Goal: Information Seeking & Learning: Learn about a topic

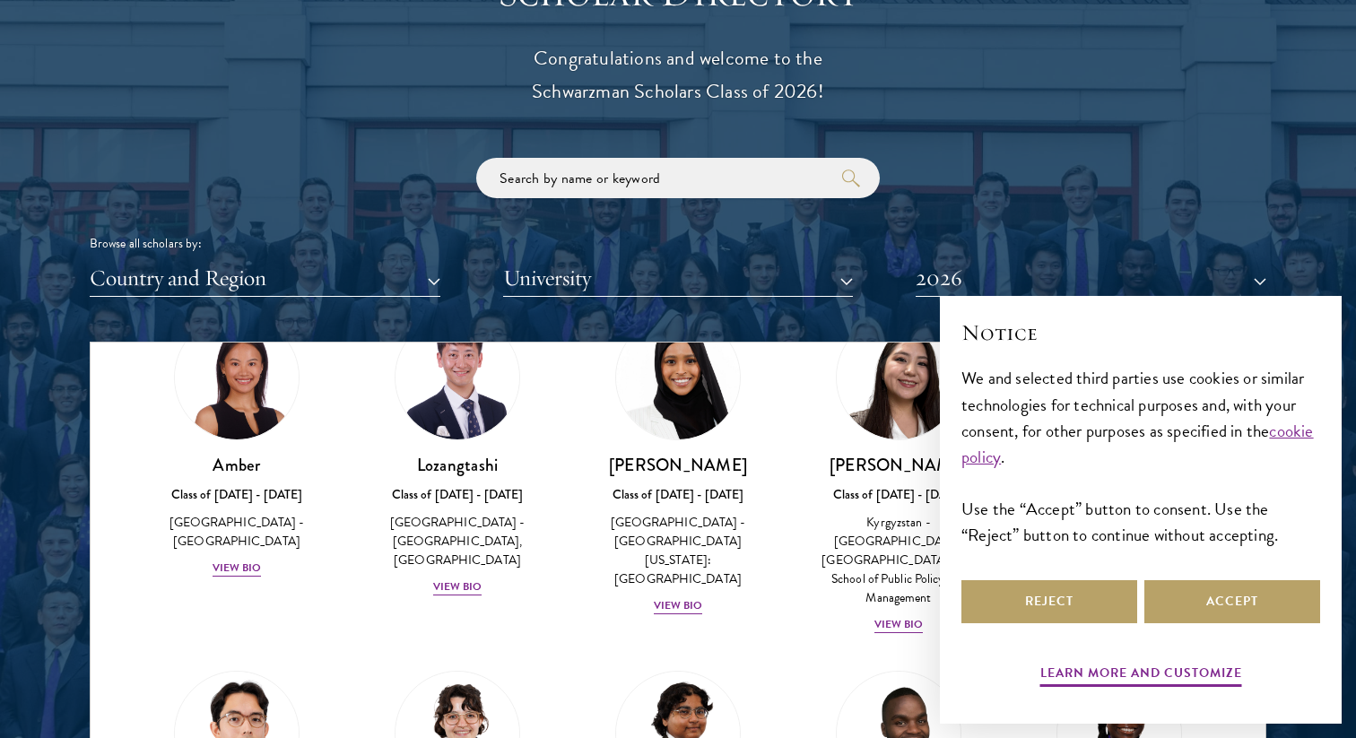
scroll to position [147, 0]
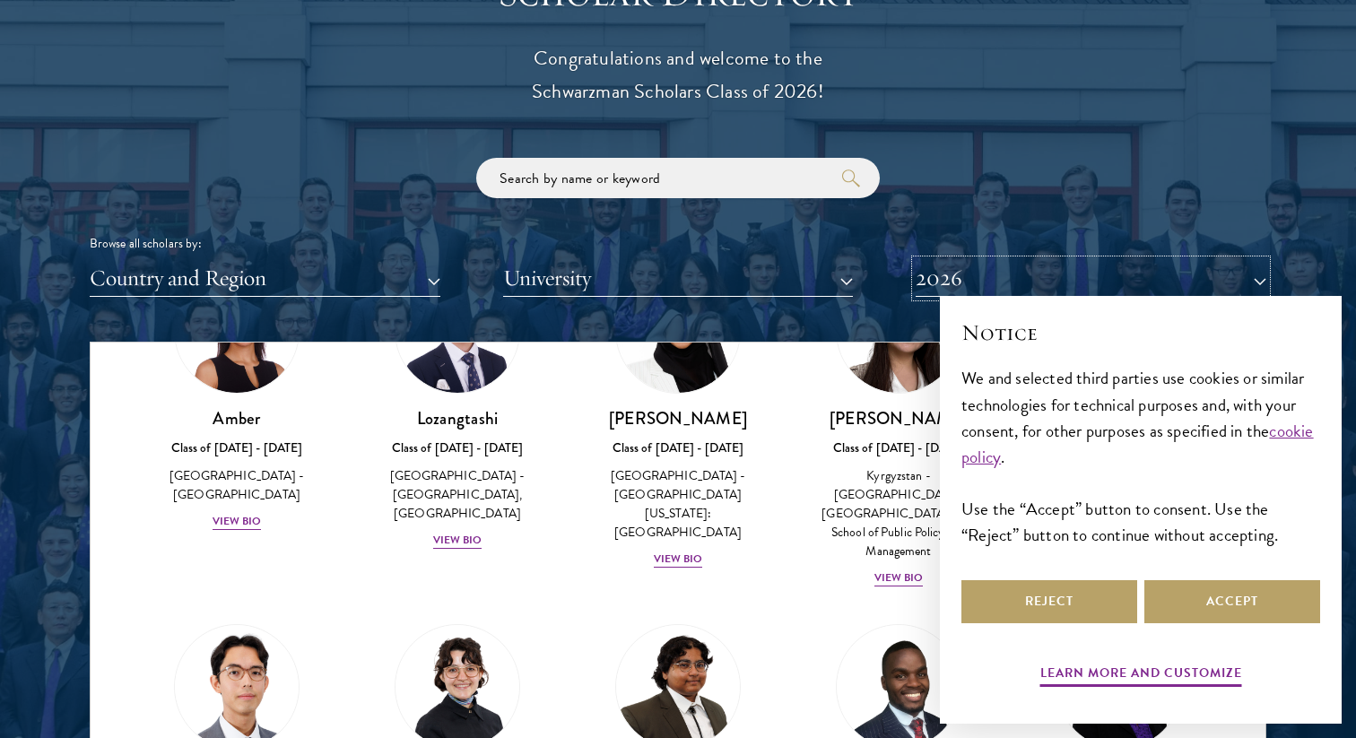
click at [967, 270] on button "2026" at bounding box center [1090, 278] width 351 height 37
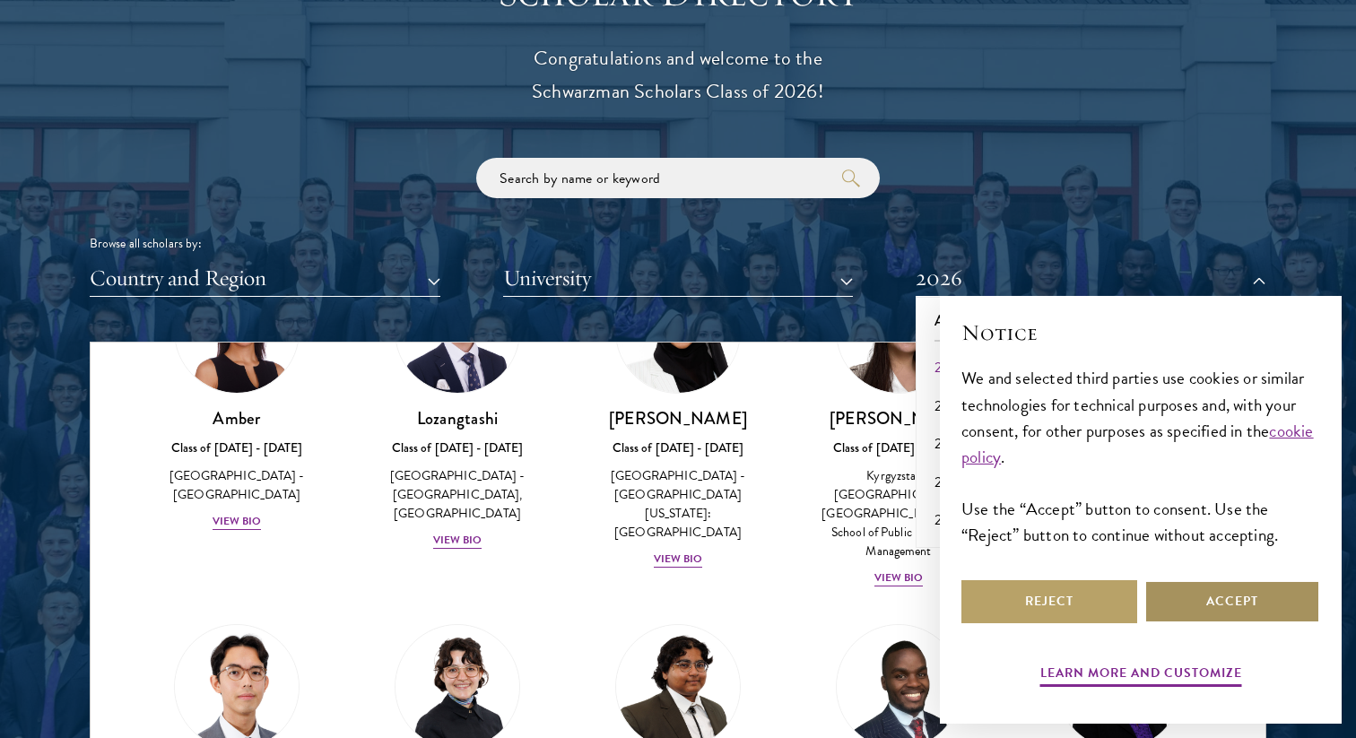
click at [1182, 592] on button "Accept" at bounding box center [1232, 601] width 176 height 43
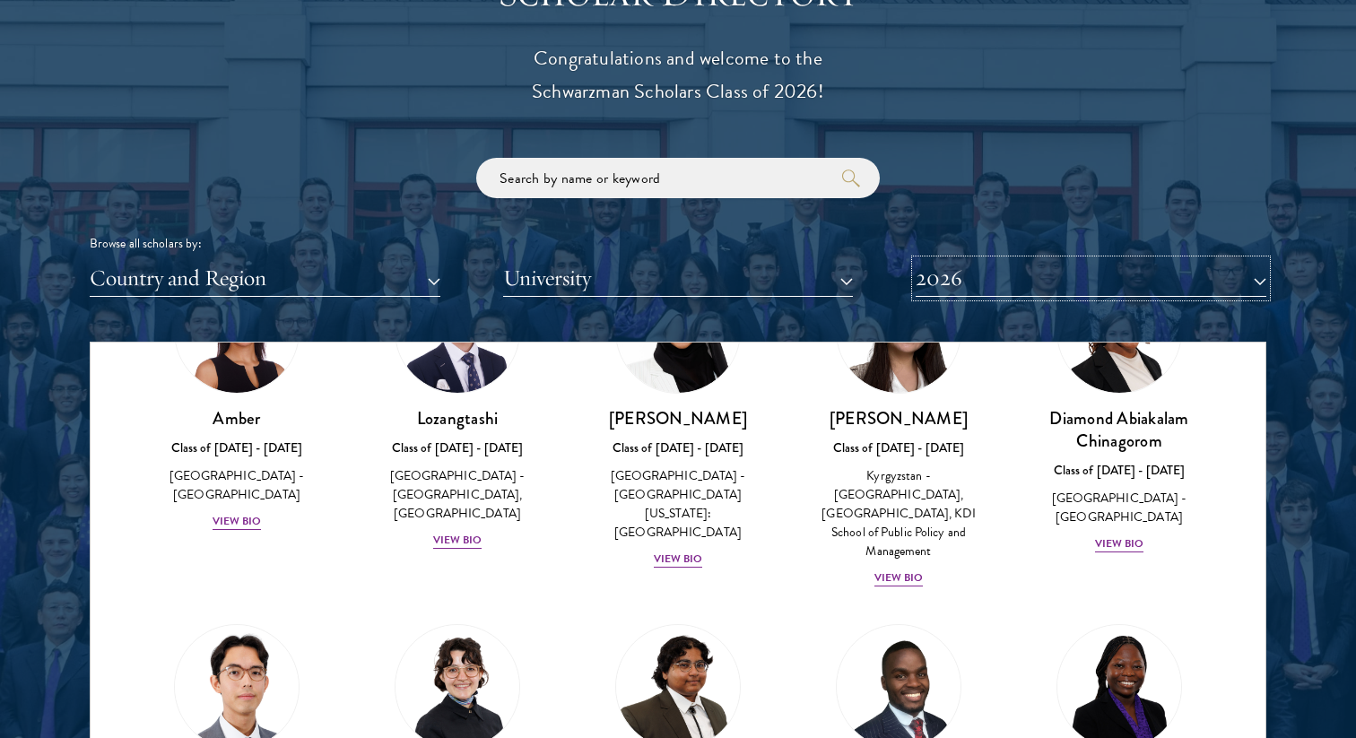
click at [1041, 281] on button "2026" at bounding box center [1090, 278] width 351 height 37
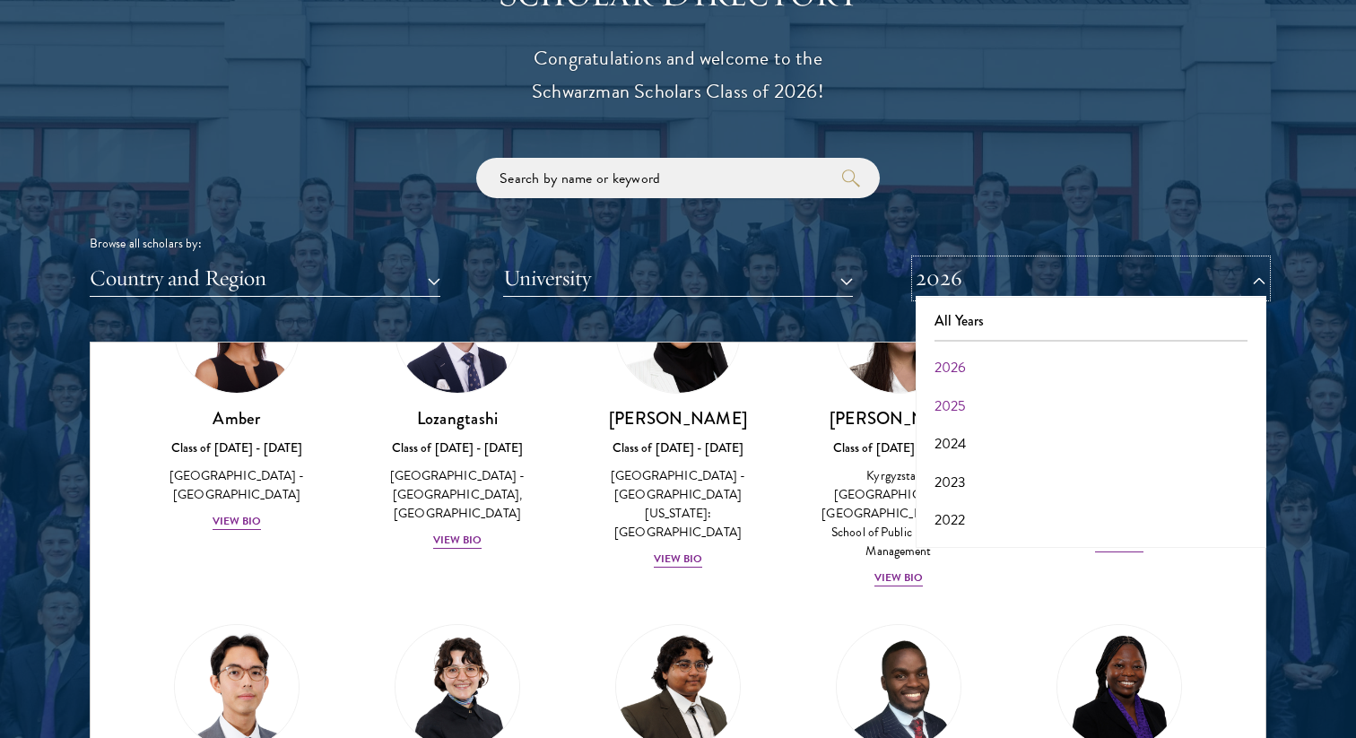
scroll to position [186, 0]
click at [1002, 517] on button "2017" at bounding box center [1091, 524] width 340 height 38
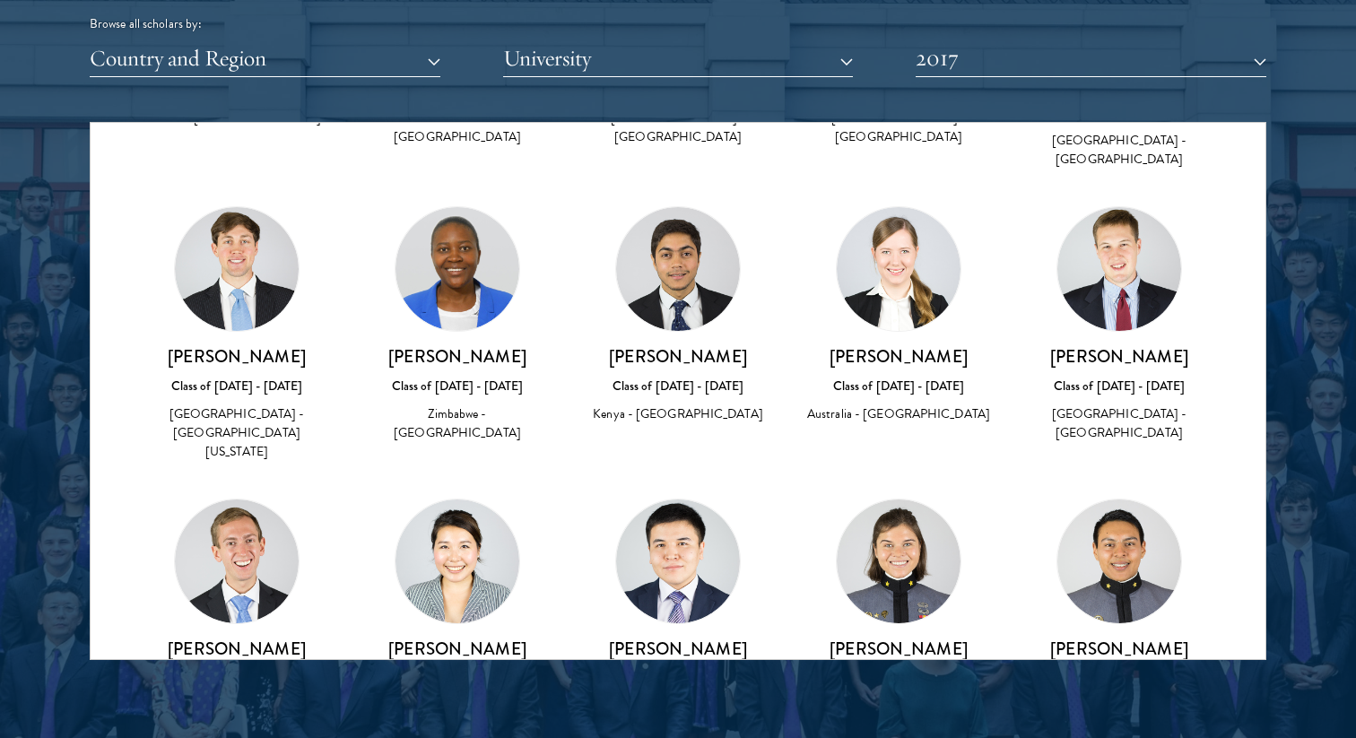
scroll to position [3534, 0]
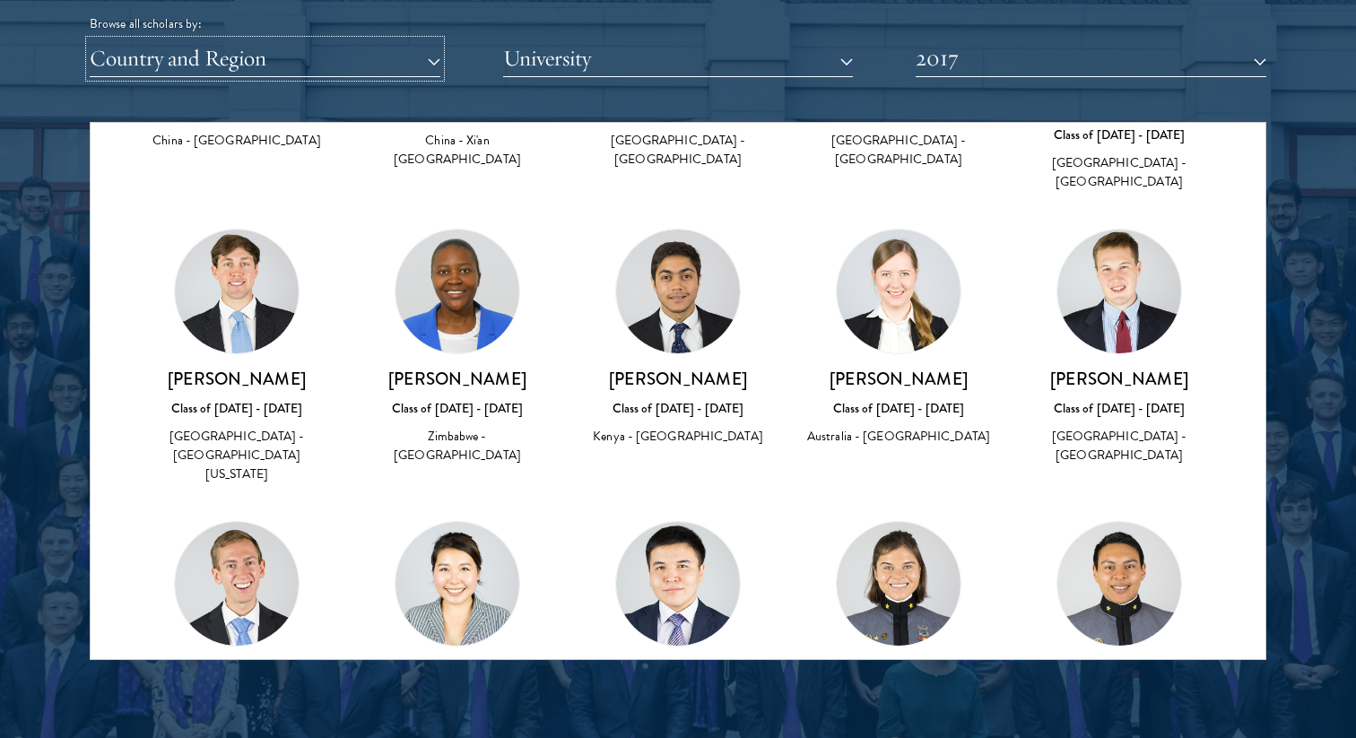
click at [382, 43] on button "Country and Region" at bounding box center [265, 58] width 351 height 37
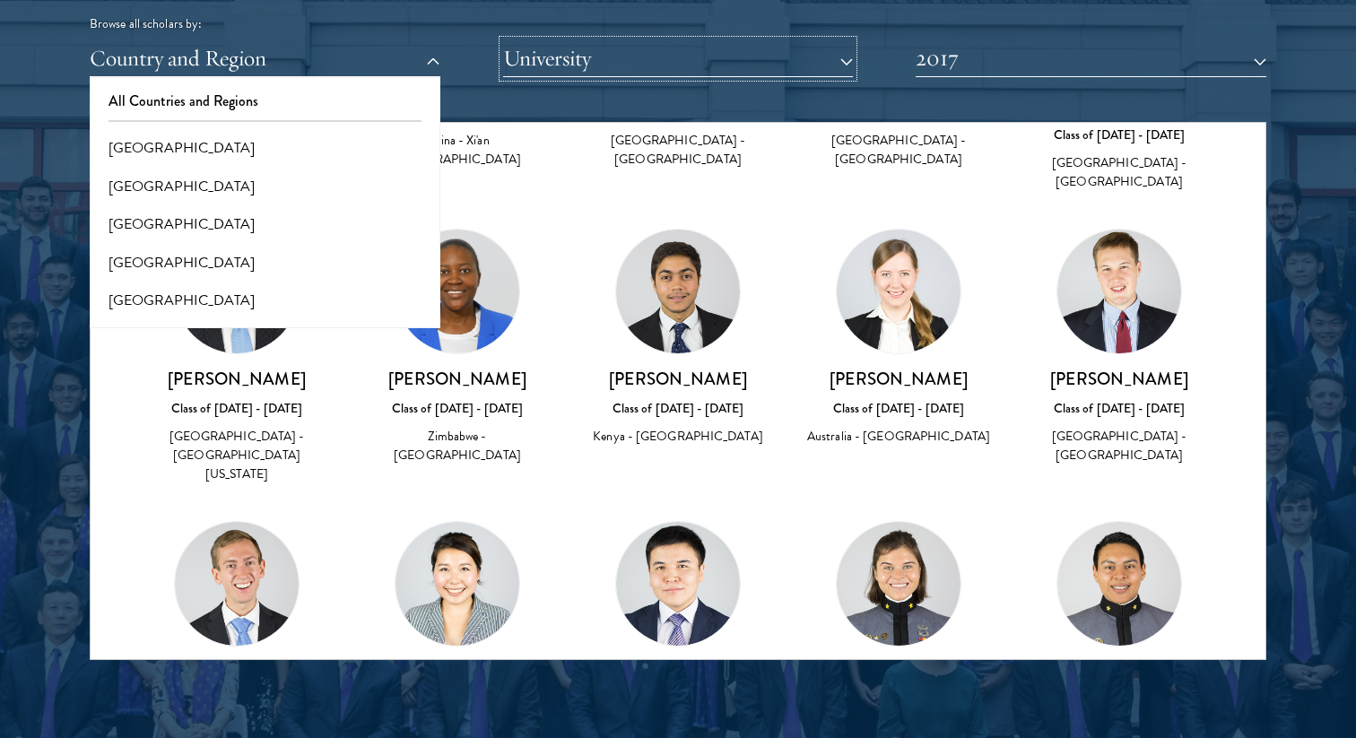
click at [646, 57] on button "University" at bounding box center [678, 58] width 351 height 37
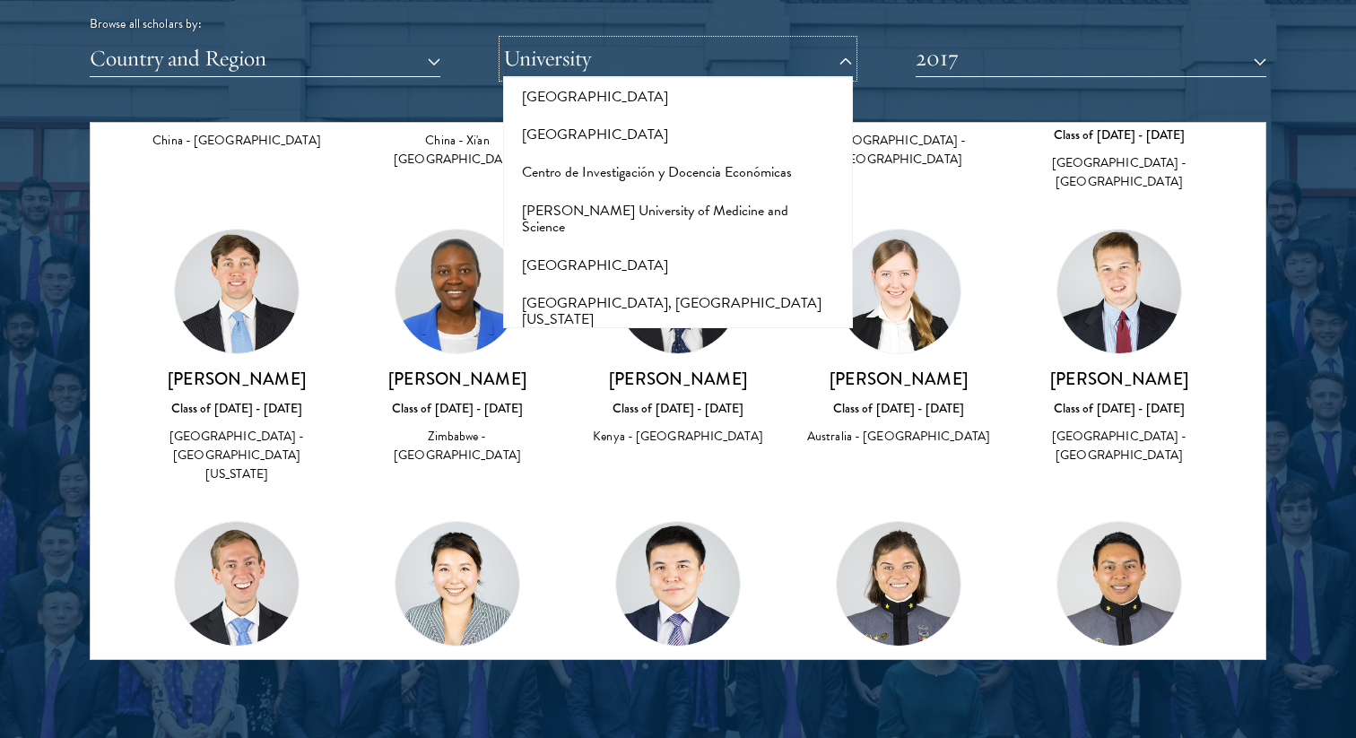
scroll to position [2341, 0]
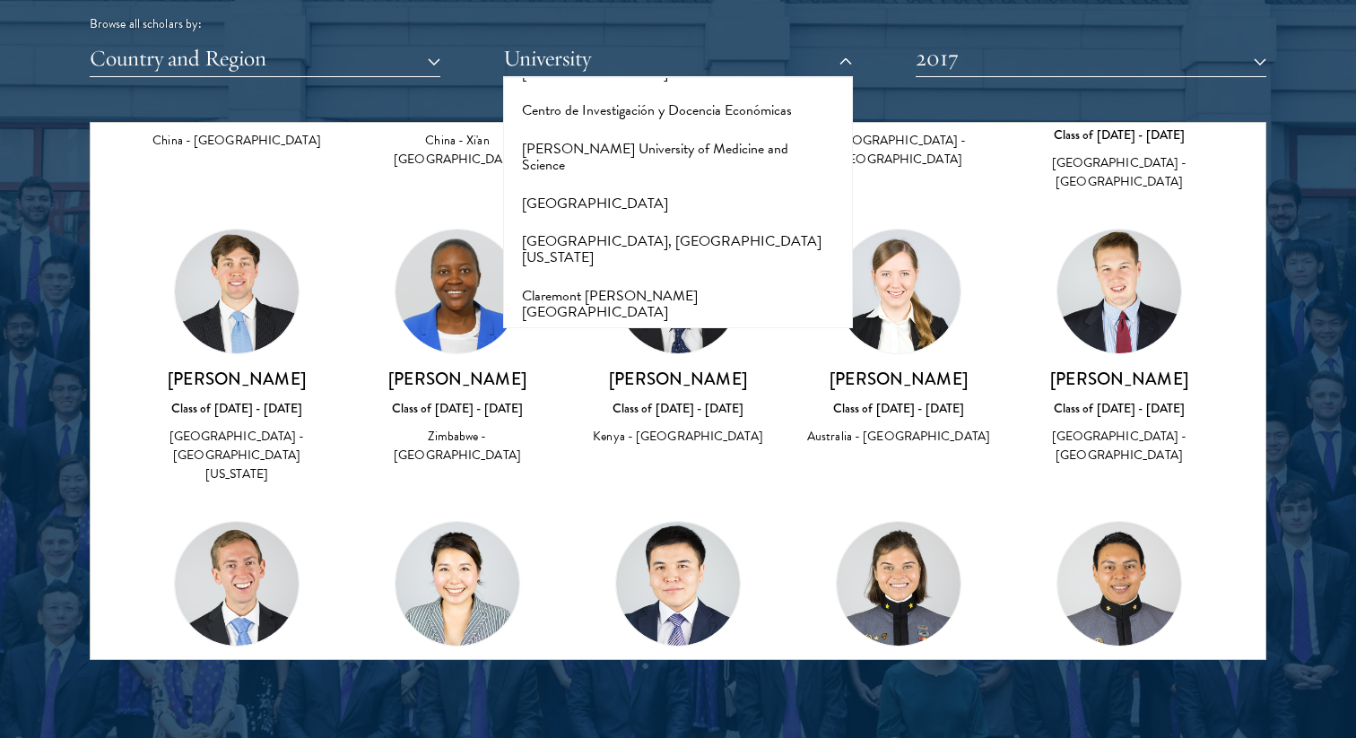
click at [1345, 322] on div at bounding box center [678, 203] width 1356 height 1091
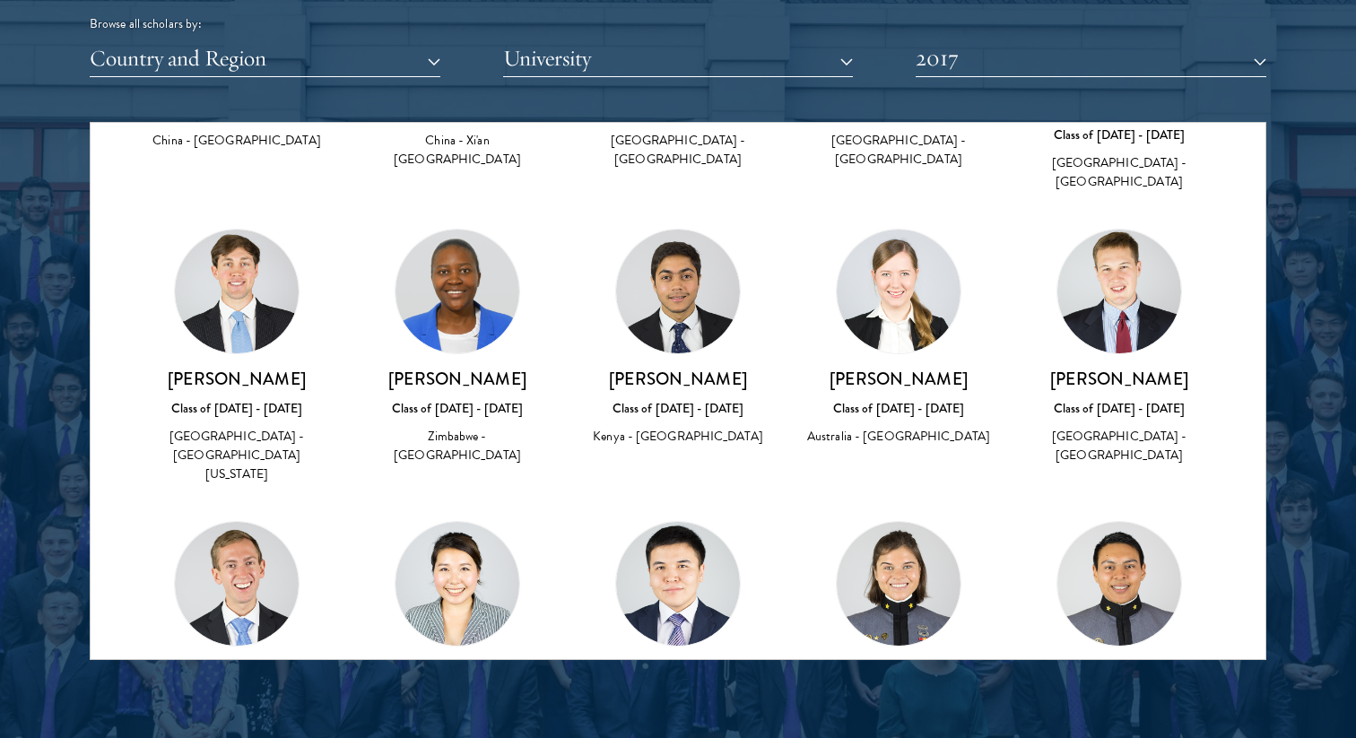
click at [1312, 317] on div at bounding box center [678, 203] width 1356 height 1091
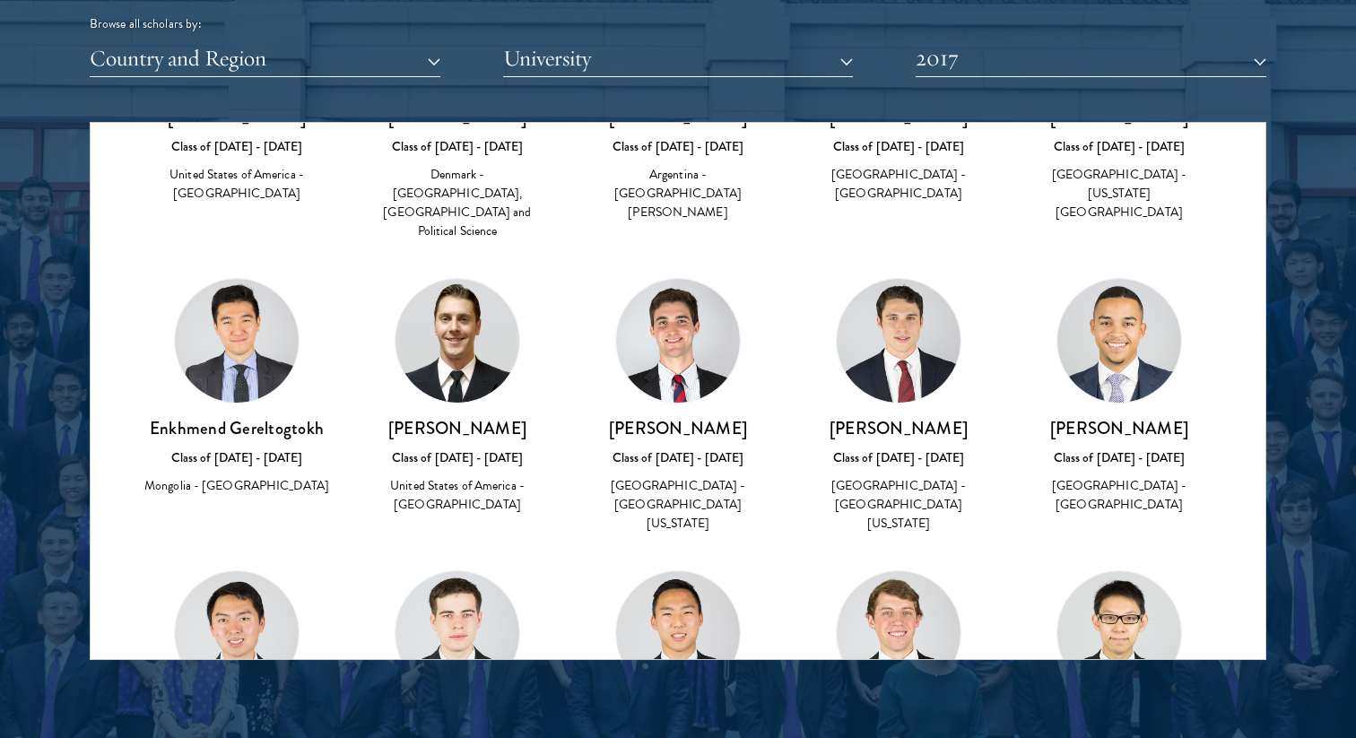
scroll to position [4267, 0]
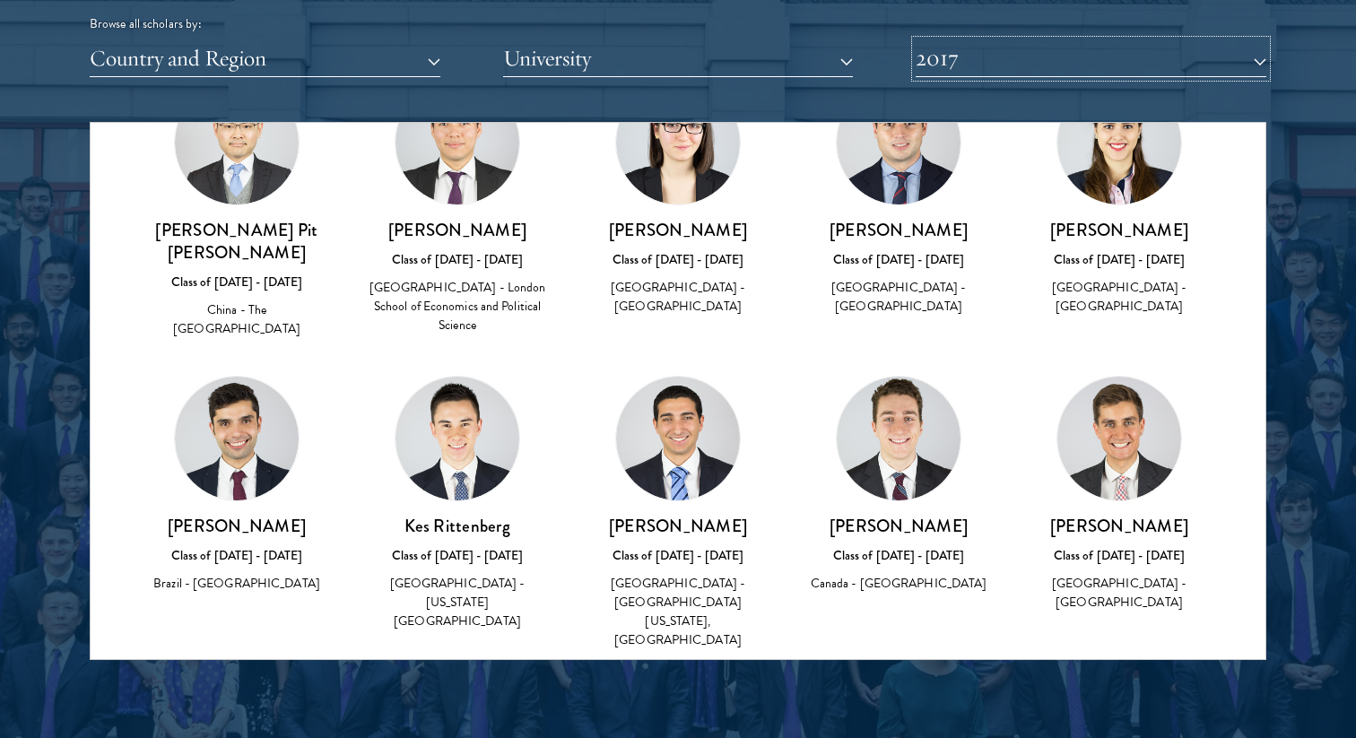
click at [1015, 56] on button "2017" at bounding box center [1090, 58] width 351 height 37
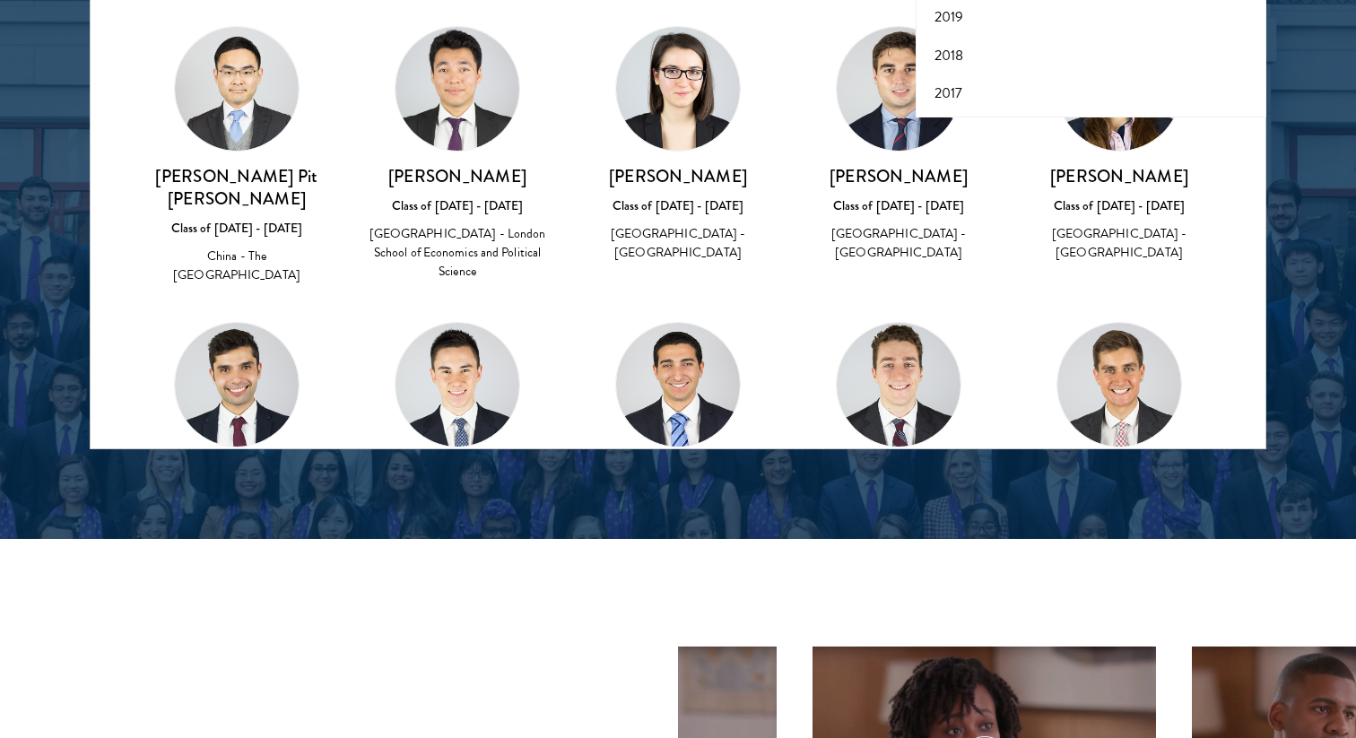
scroll to position [4054, 0]
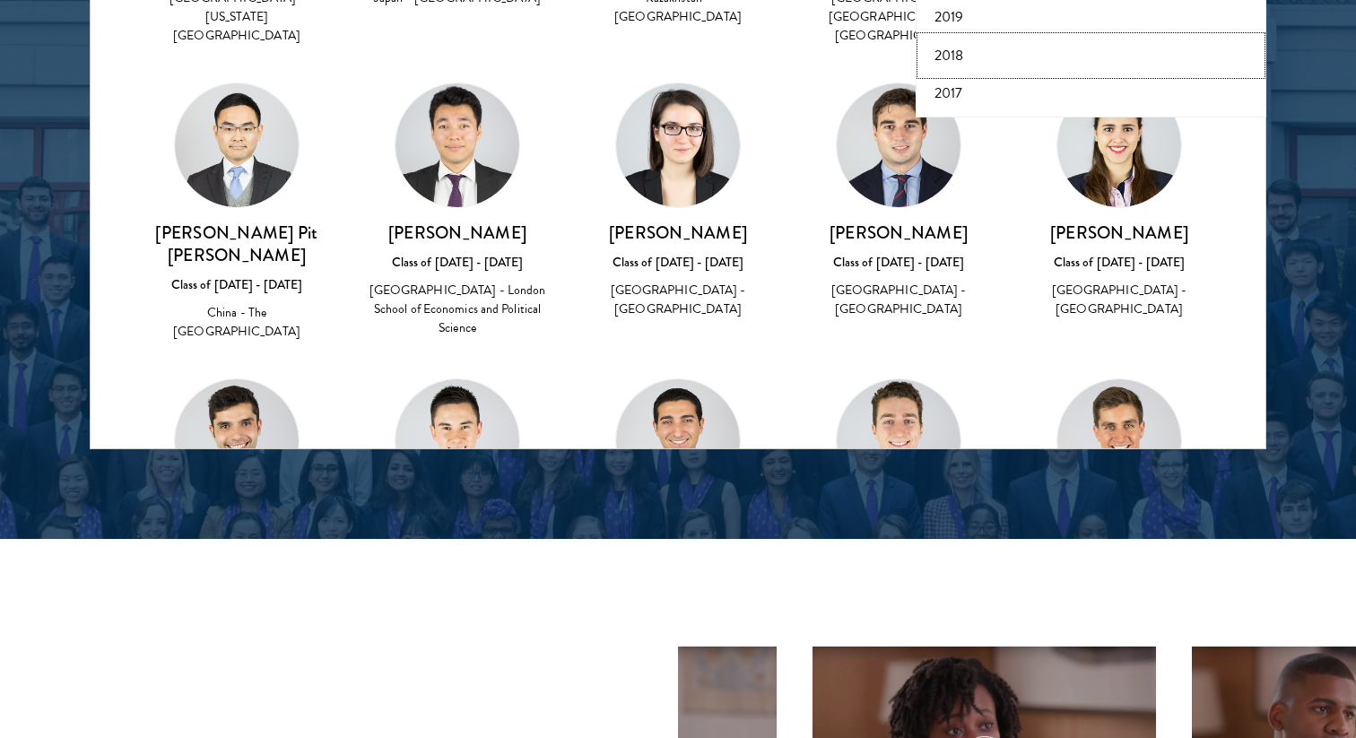
click at [959, 48] on button "2018" at bounding box center [1091, 56] width 340 height 38
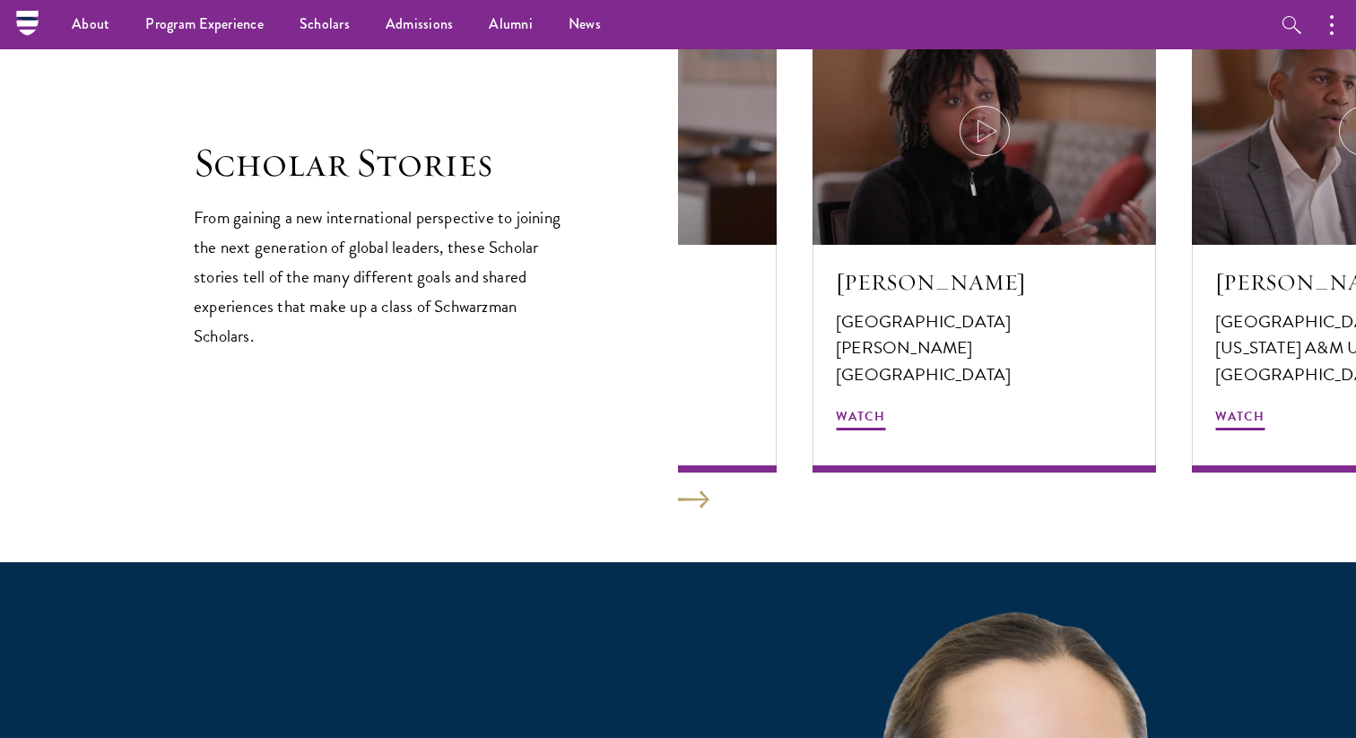
scroll to position [2565, 0]
